Goal: Transaction & Acquisition: Purchase product/service

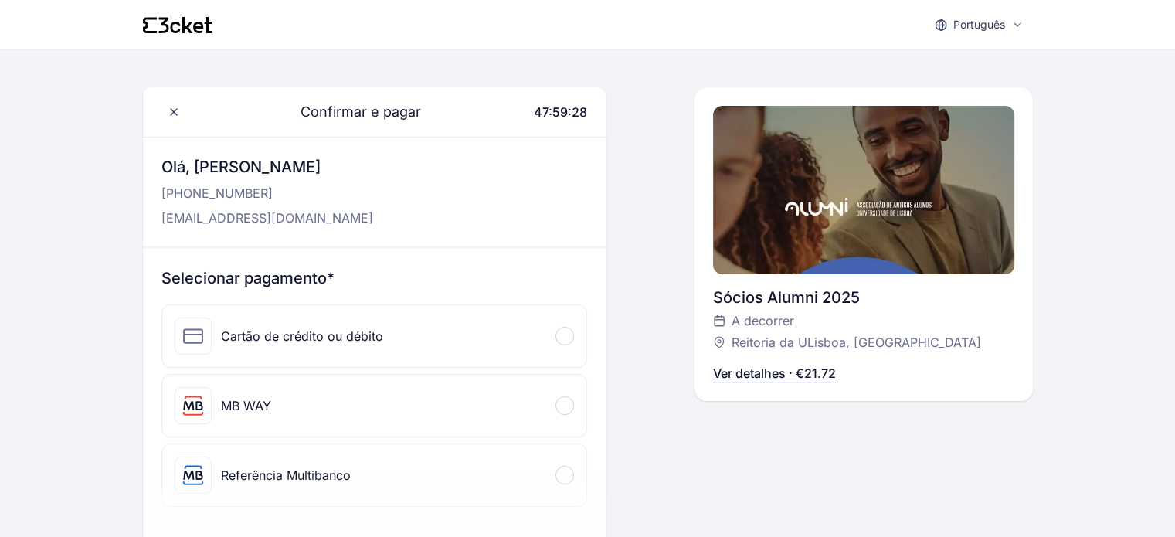
click at [331, 474] on div "Referência Multibanco" at bounding box center [286, 475] width 130 height 19
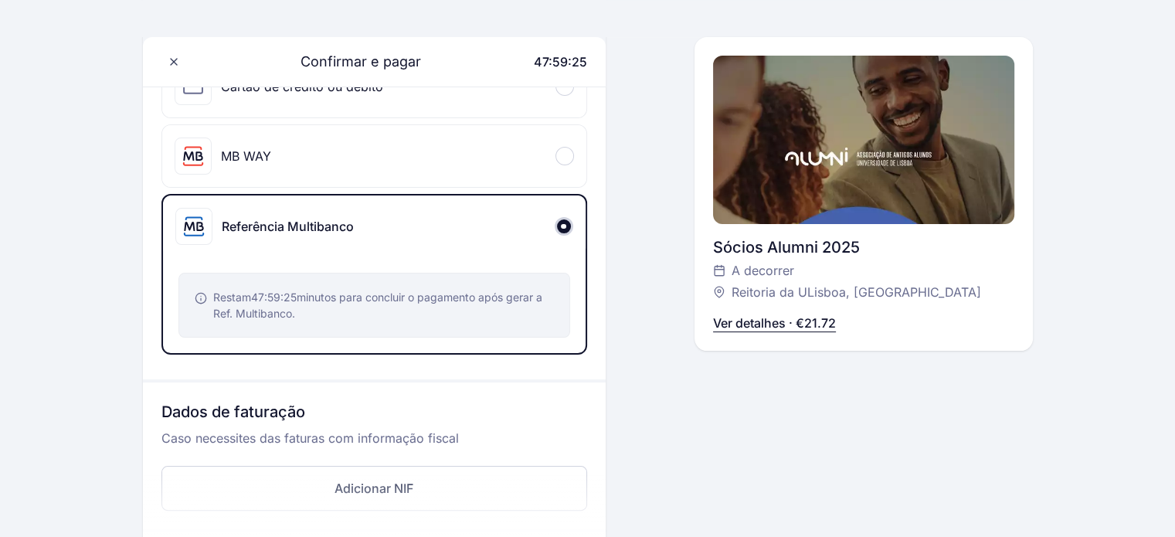
scroll to position [251, 0]
click at [423, 305] on div "Restam 47:59:21 minutos para concluir o pagamento após gerar a Ref. Multibanco." at bounding box center [383, 303] width 341 height 32
click at [342, 223] on div "Referência Multibanco" at bounding box center [288, 225] width 132 height 19
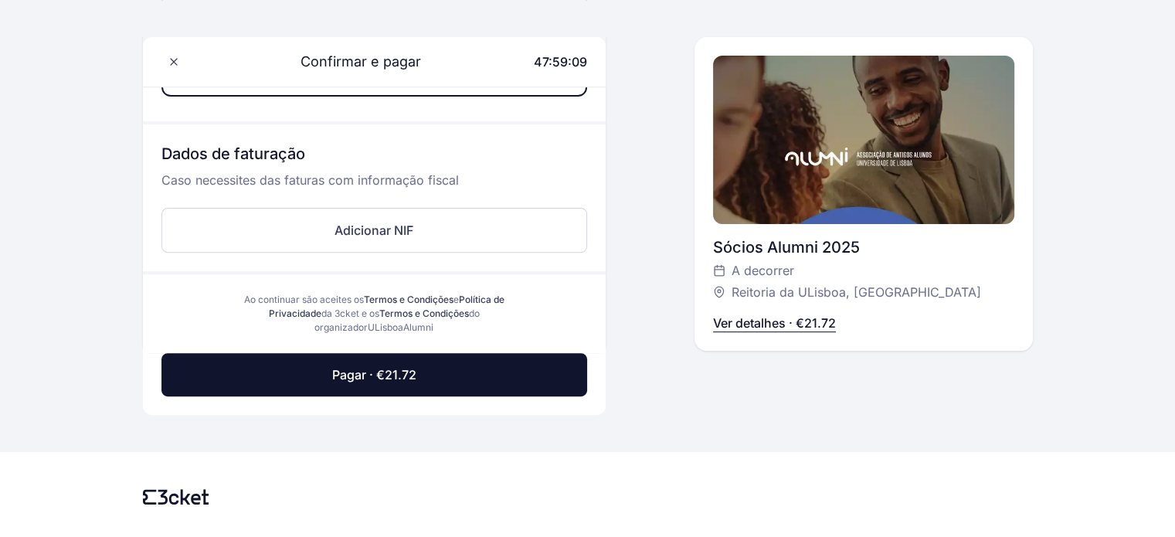
scroll to position [544, 0]
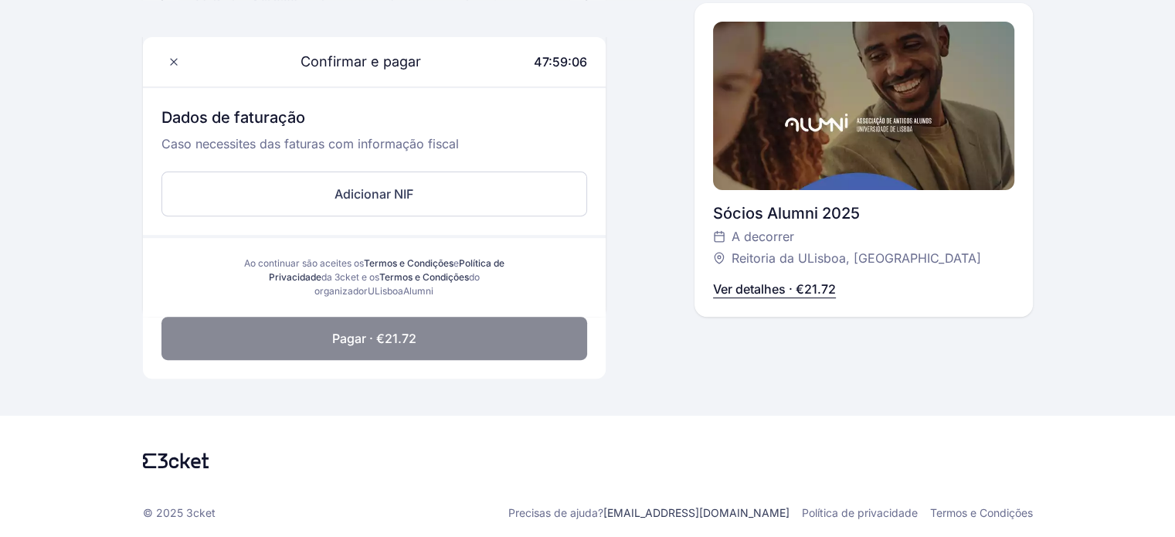
click at [433, 350] on button "Pagar · €21.72" at bounding box center [374, 338] width 426 height 43
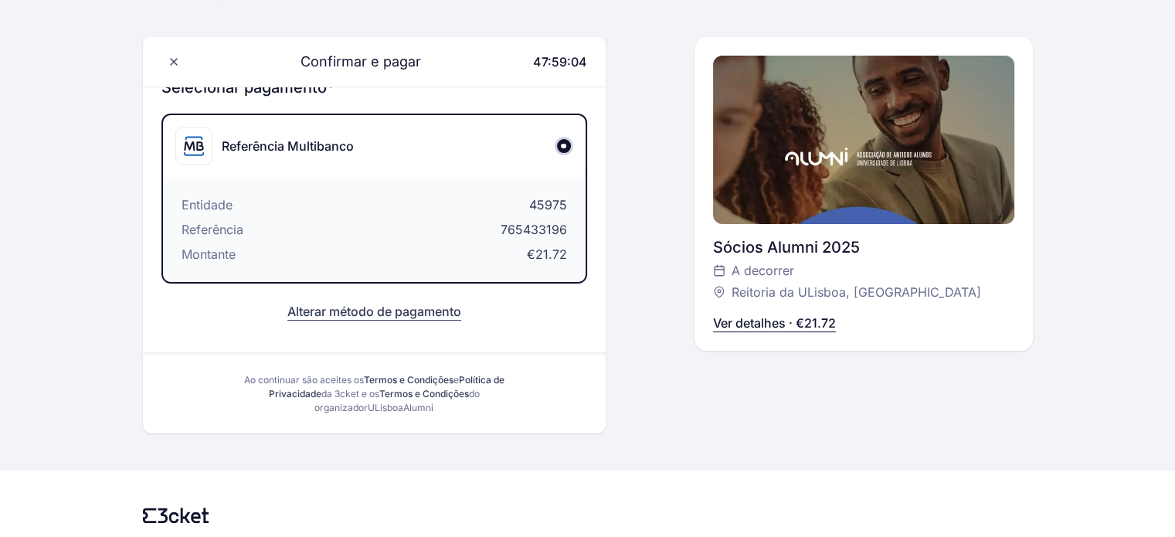
scroll to position [161, 0]
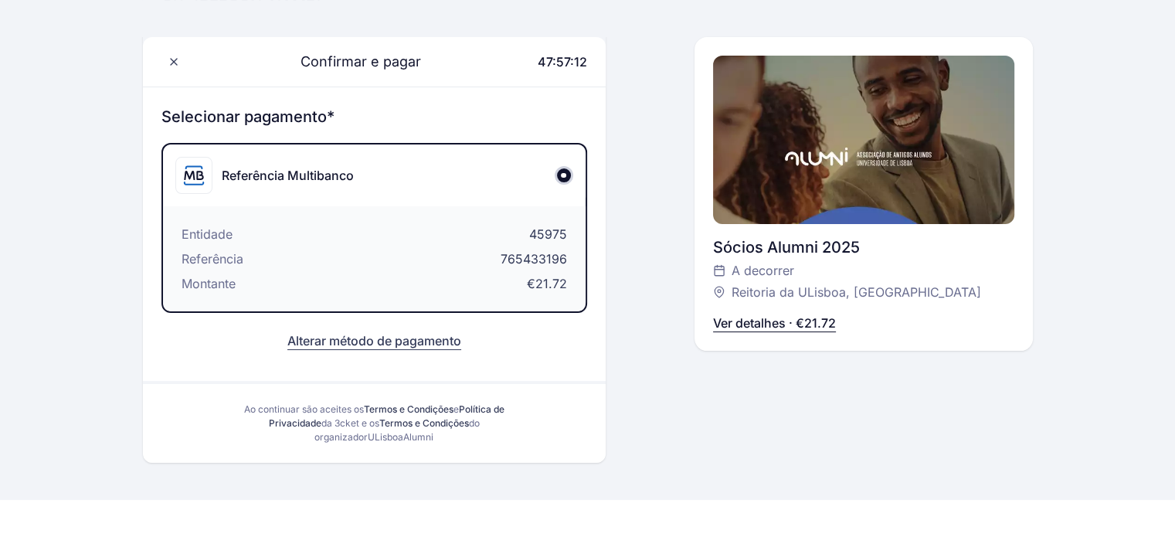
click at [406, 27] on div at bounding box center [585, 18] width 890 height 37
